Goal: Navigation & Orientation: Find specific page/section

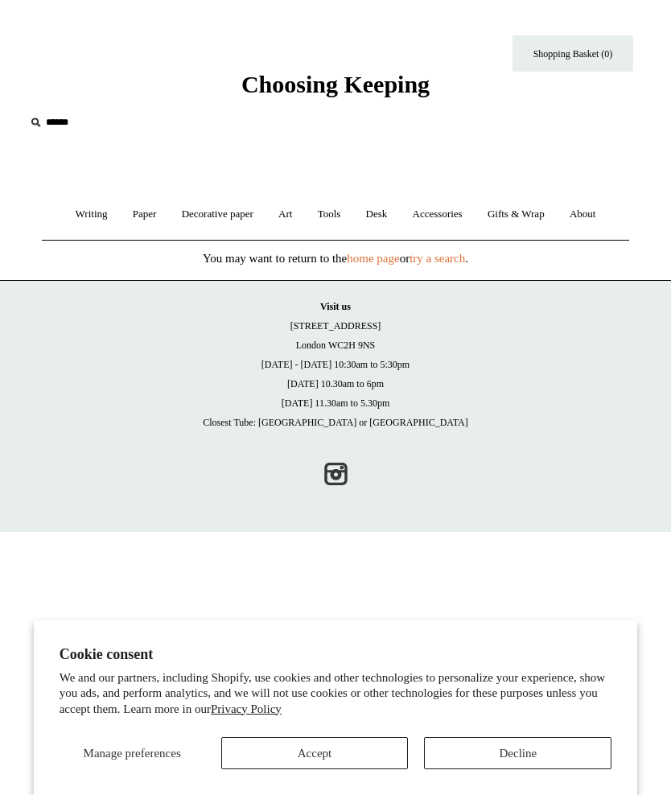
click at [539, 762] on button "Decline" at bounding box center [517, 753] width 187 height 32
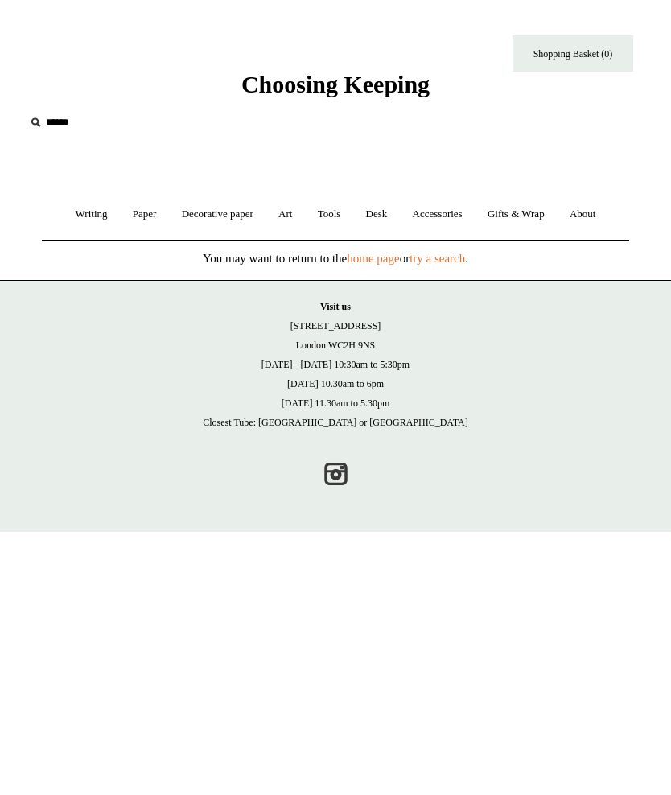
click at [384, 88] on span "Choosing Keeping" at bounding box center [335, 84] width 188 height 27
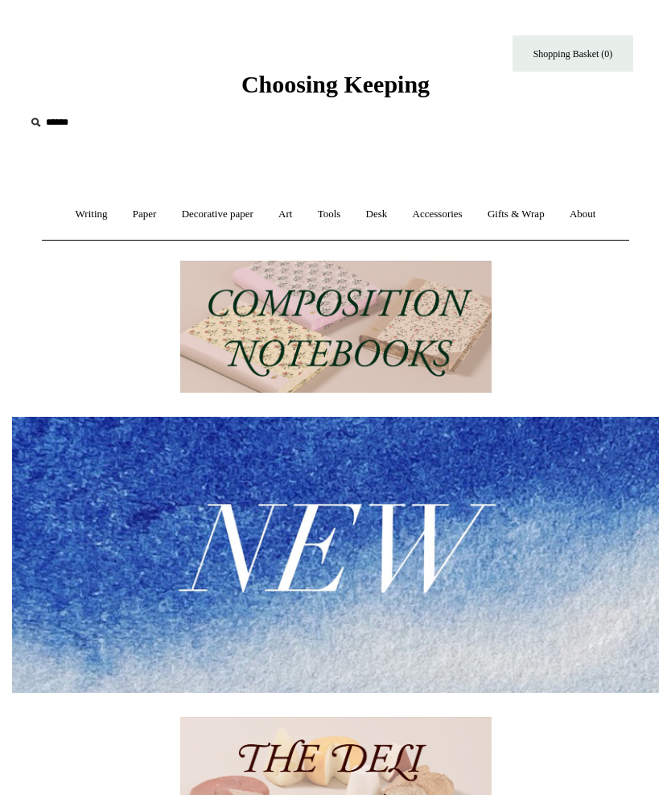
click at [384, 211] on link "Desk +" at bounding box center [377, 214] width 44 height 43
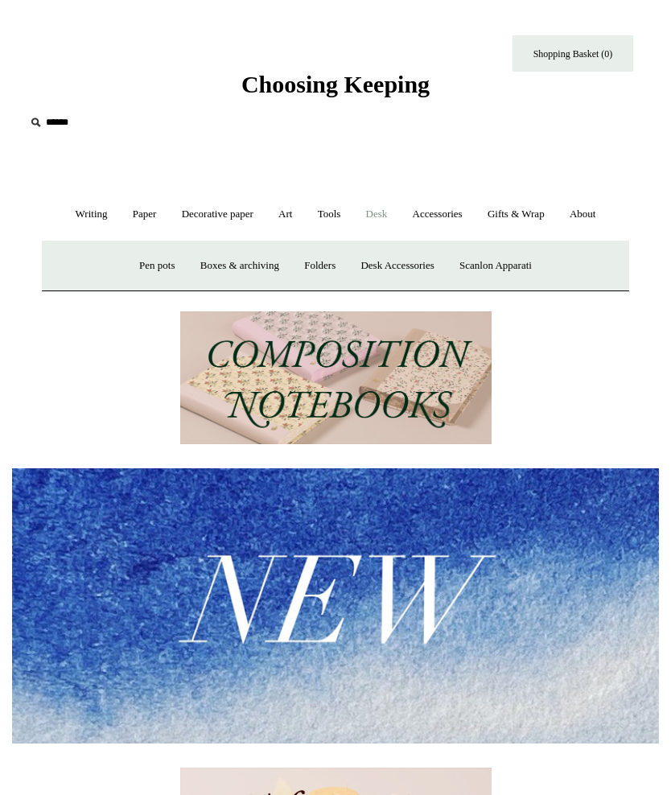
click at [404, 265] on link "Desk Accessories" at bounding box center [397, 266] width 96 height 43
